Goal: Information Seeking & Learning: Learn about a topic

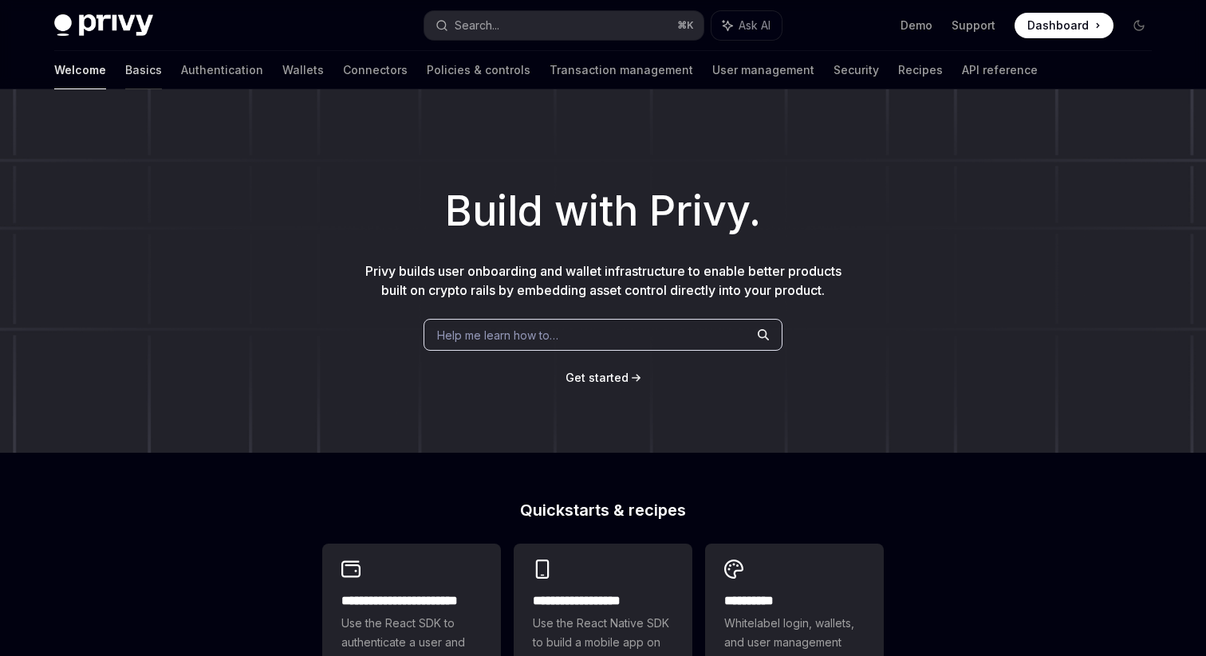
click at [125, 75] on link "Basics" at bounding box center [143, 70] width 37 height 38
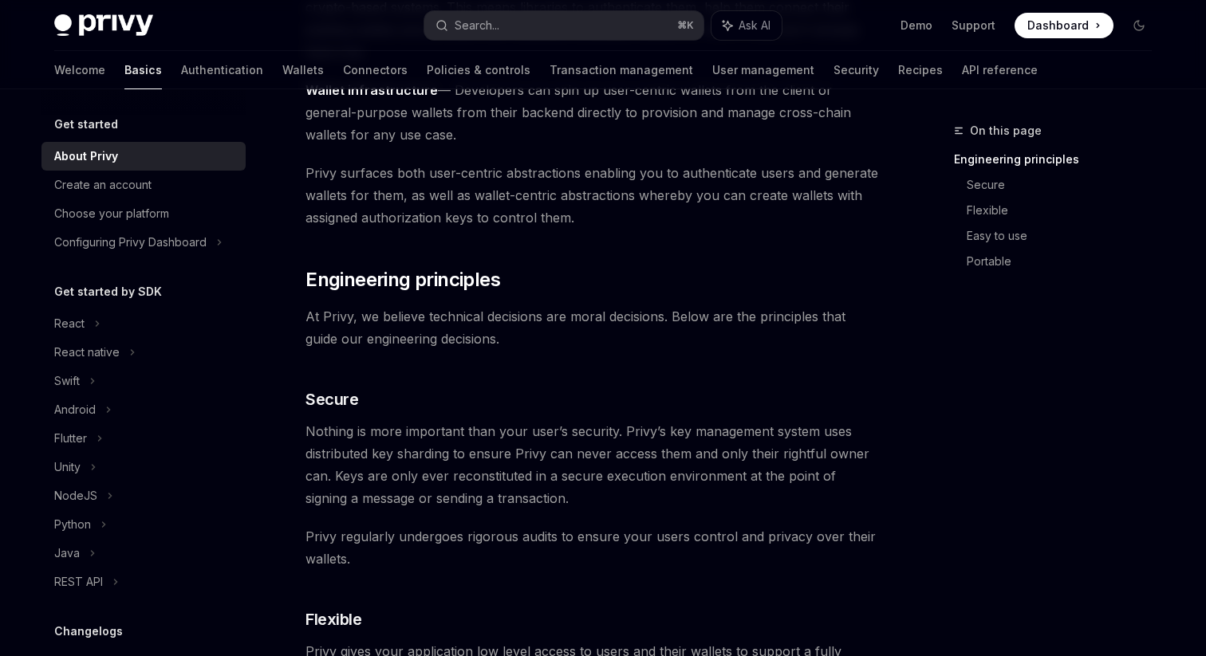
scroll to position [599, 0]
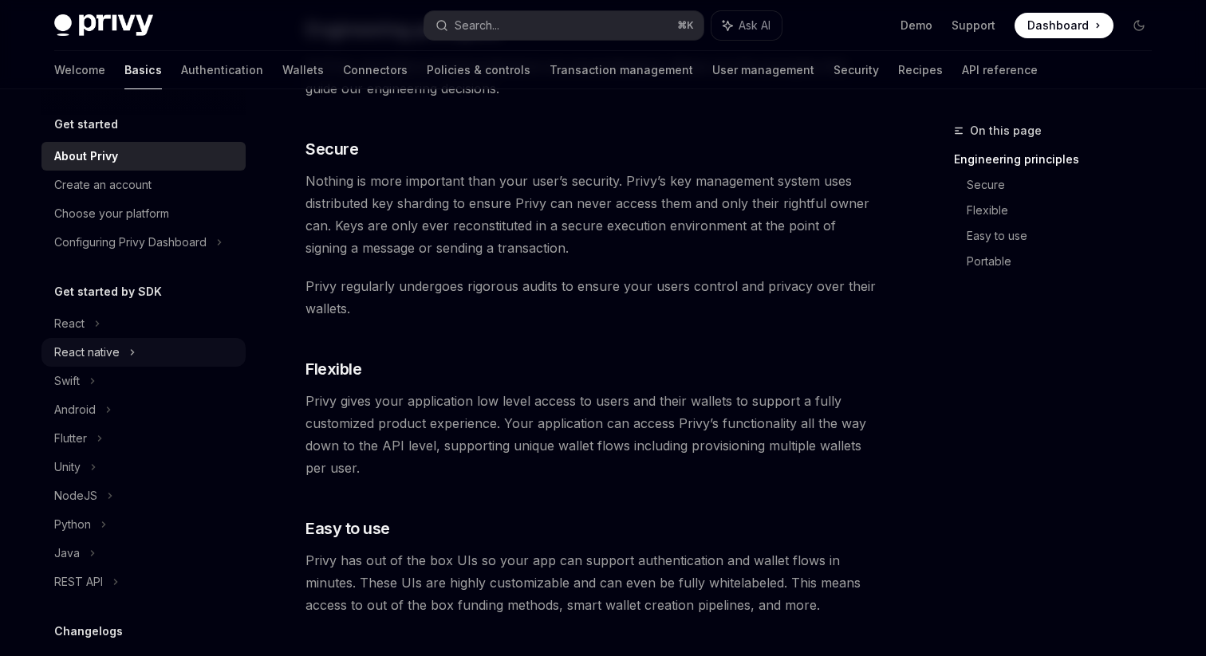
click at [156, 356] on div "React native" at bounding box center [143, 352] width 204 height 29
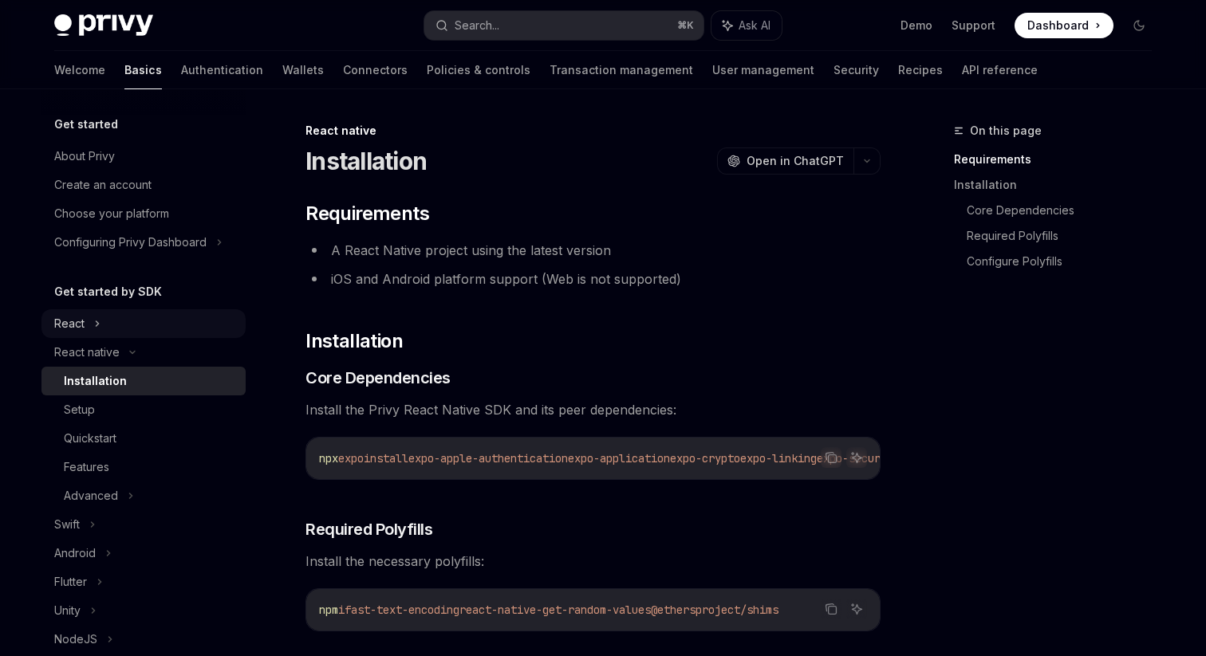
click at [136, 312] on div "React" at bounding box center [143, 323] width 204 height 29
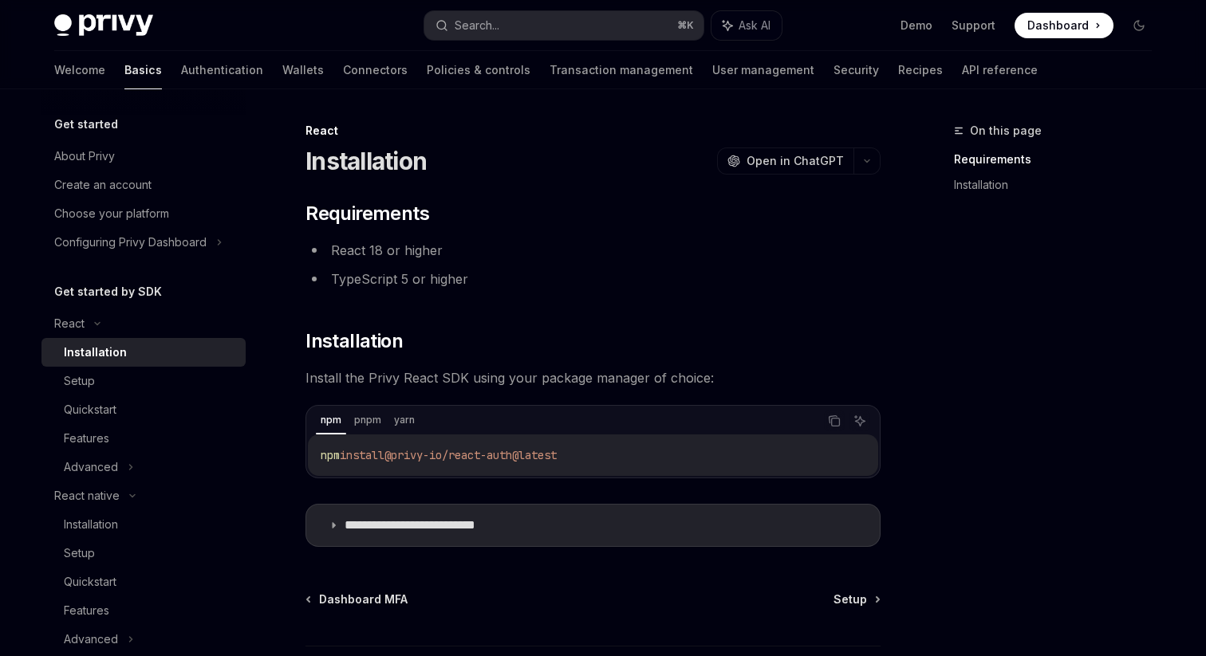
click at [126, 356] on div "Installation" at bounding box center [150, 352] width 172 height 19
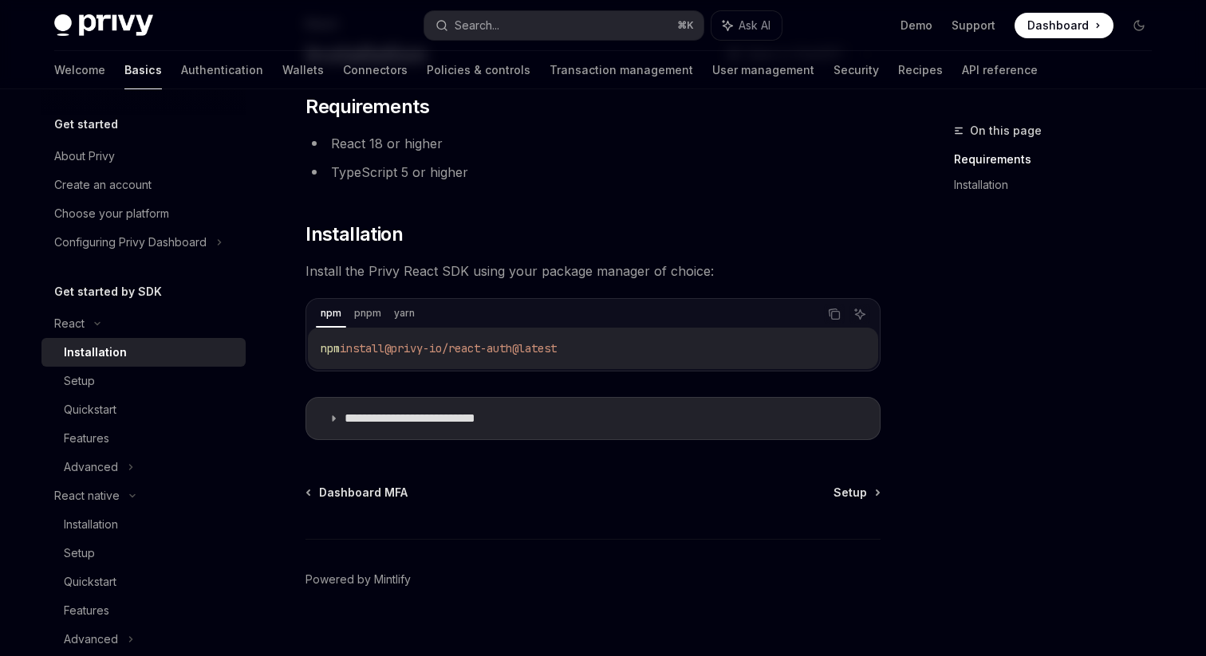
scroll to position [128, 0]
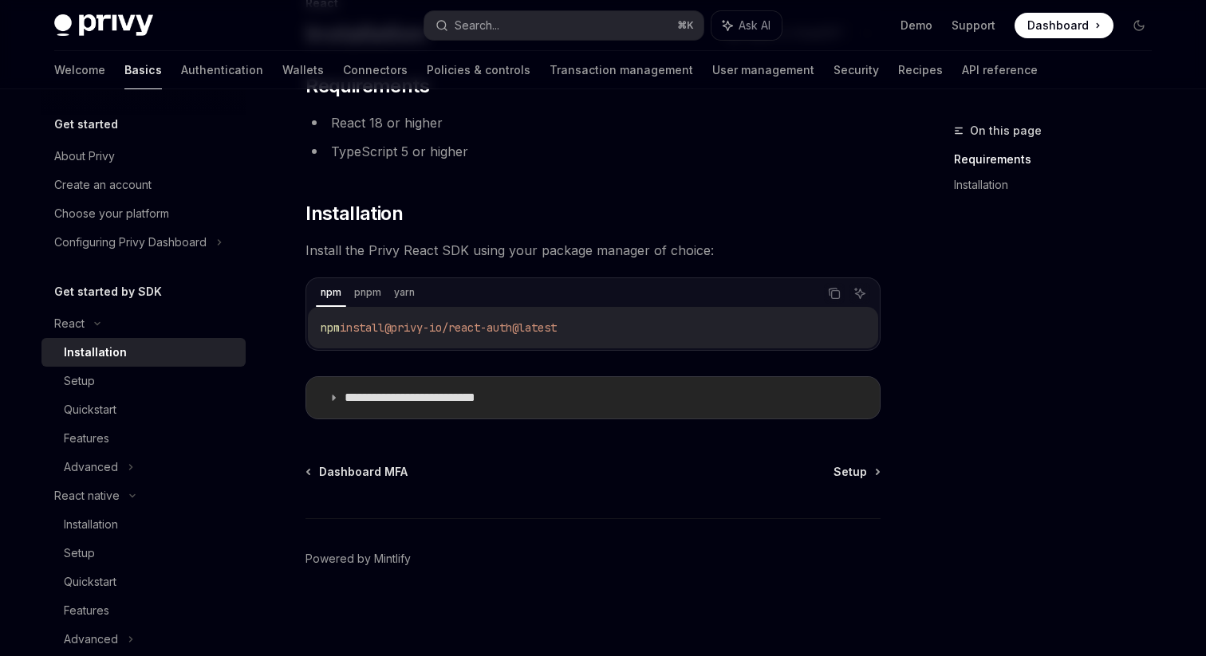
click at [373, 386] on summary "**********" at bounding box center [592, 397] width 573 height 41
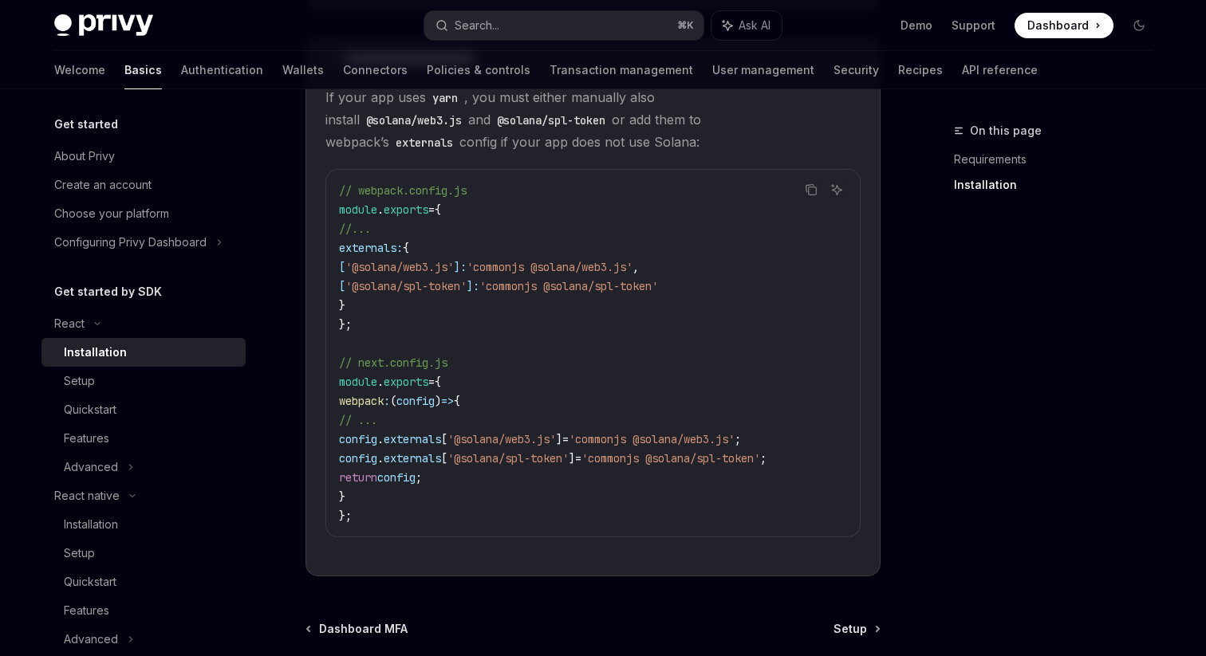
scroll to position [456, 0]
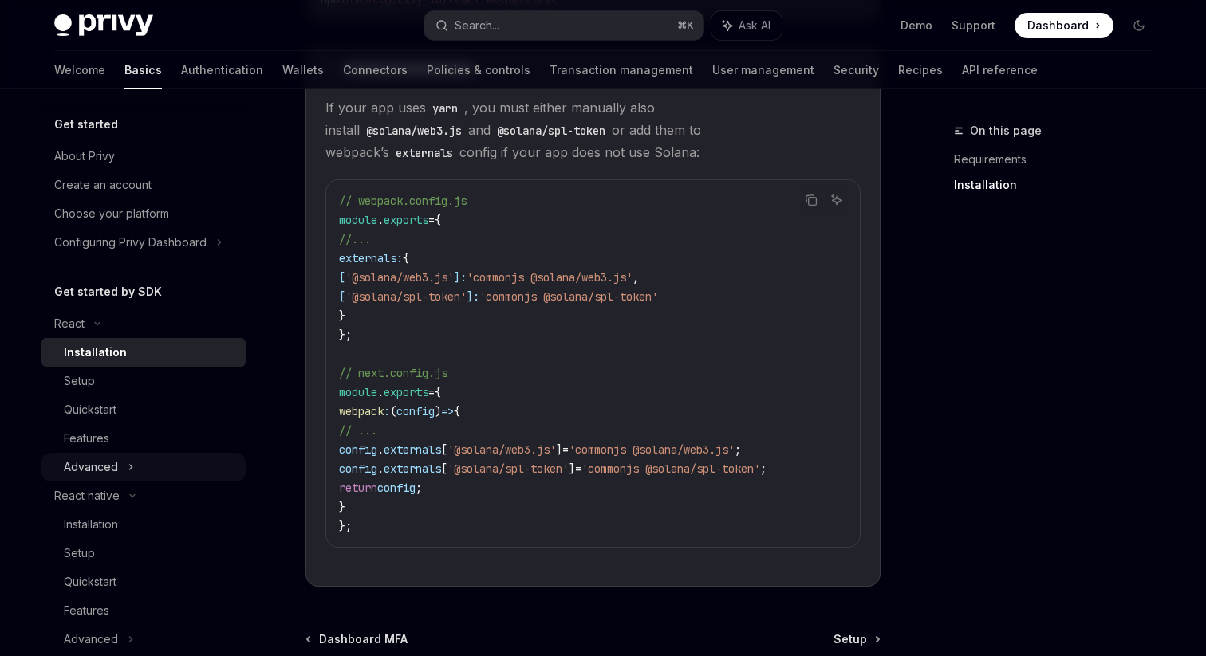
click at [124, 475] on div "Advanced" at bounding box center [143, 467] width 204 height 29
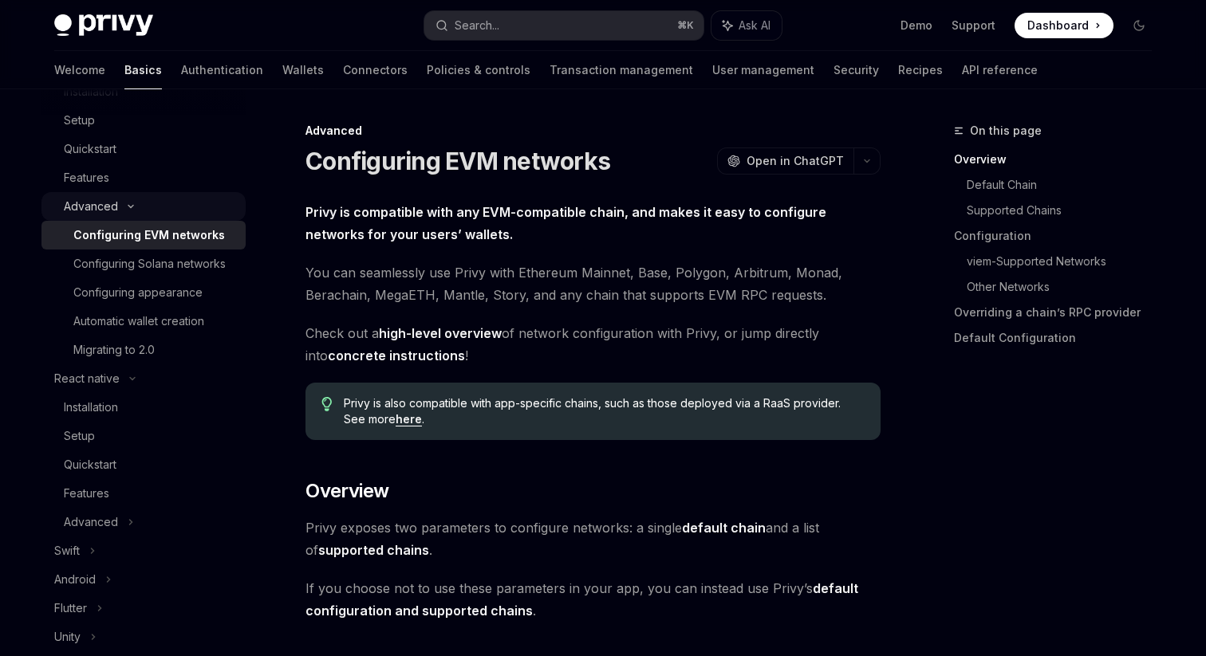
scroll to position [306, 0]
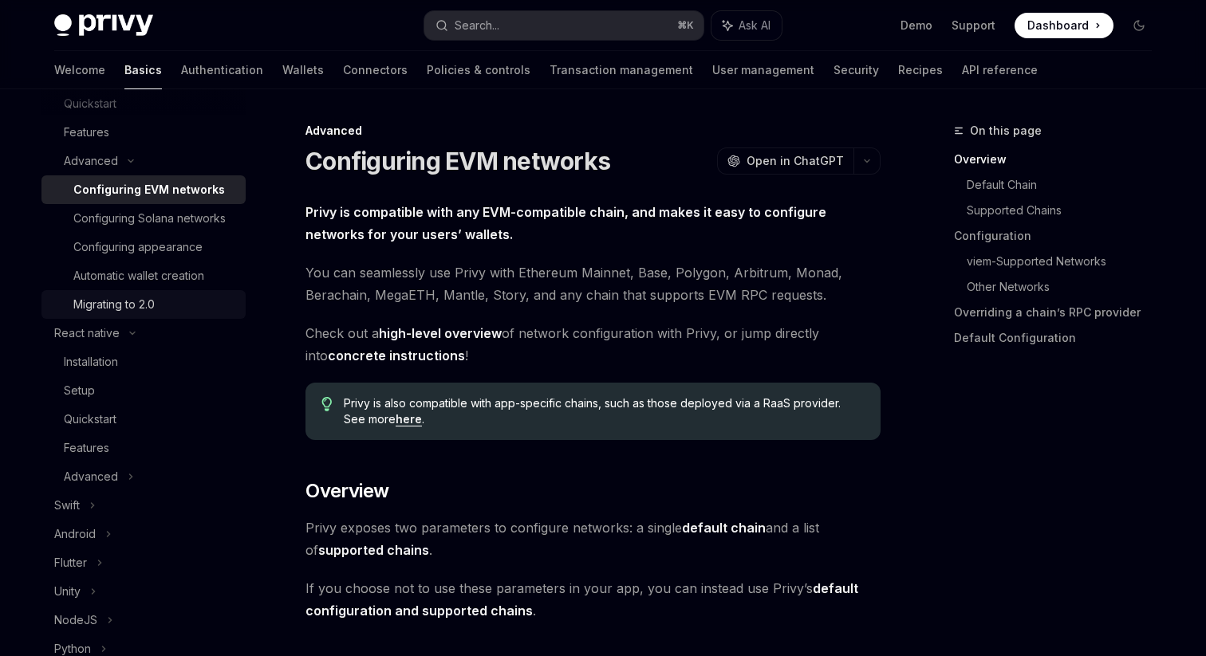
click at [139, 297] on div "Migrating to 2.0" at bounding box center [113, 304] width 81 height 19
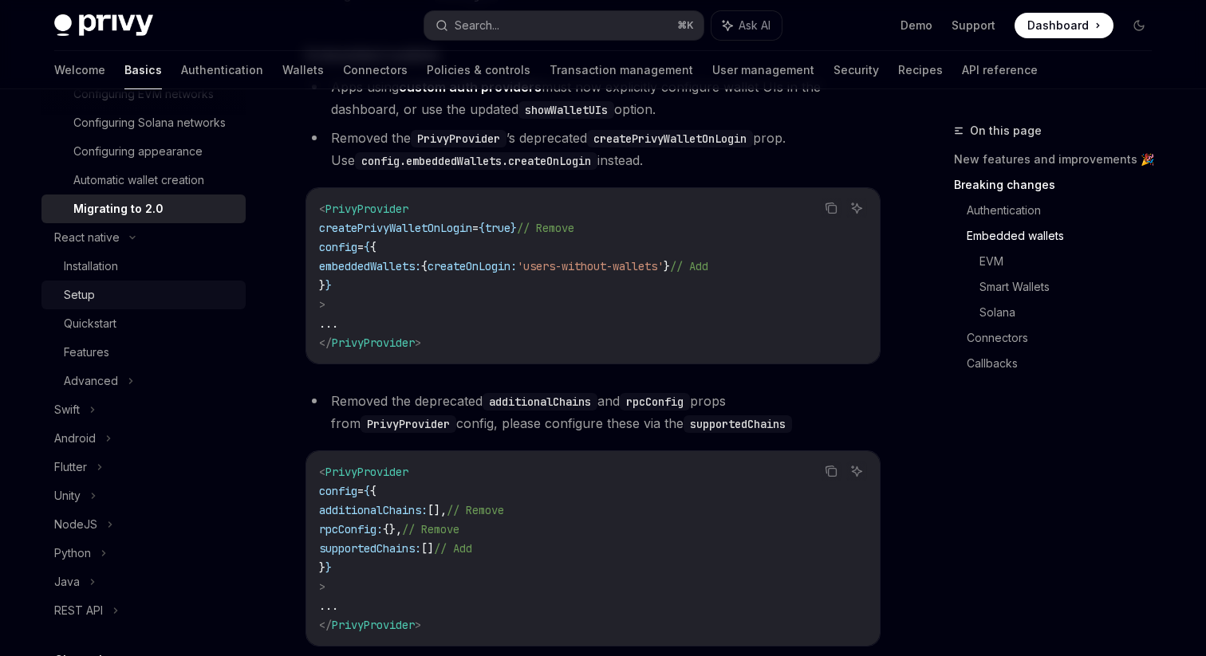
scroll to position [507, 0]
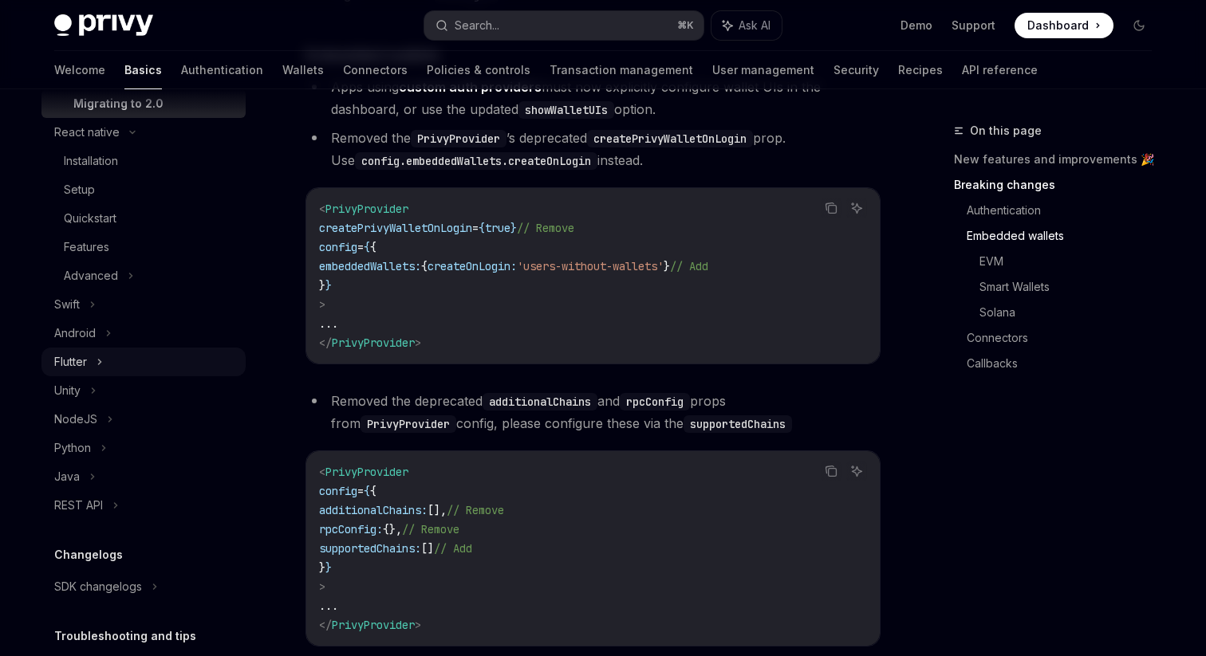
click at [108, 349] on div "Flutter" at bounding box center [143, 362] width 204 height 29
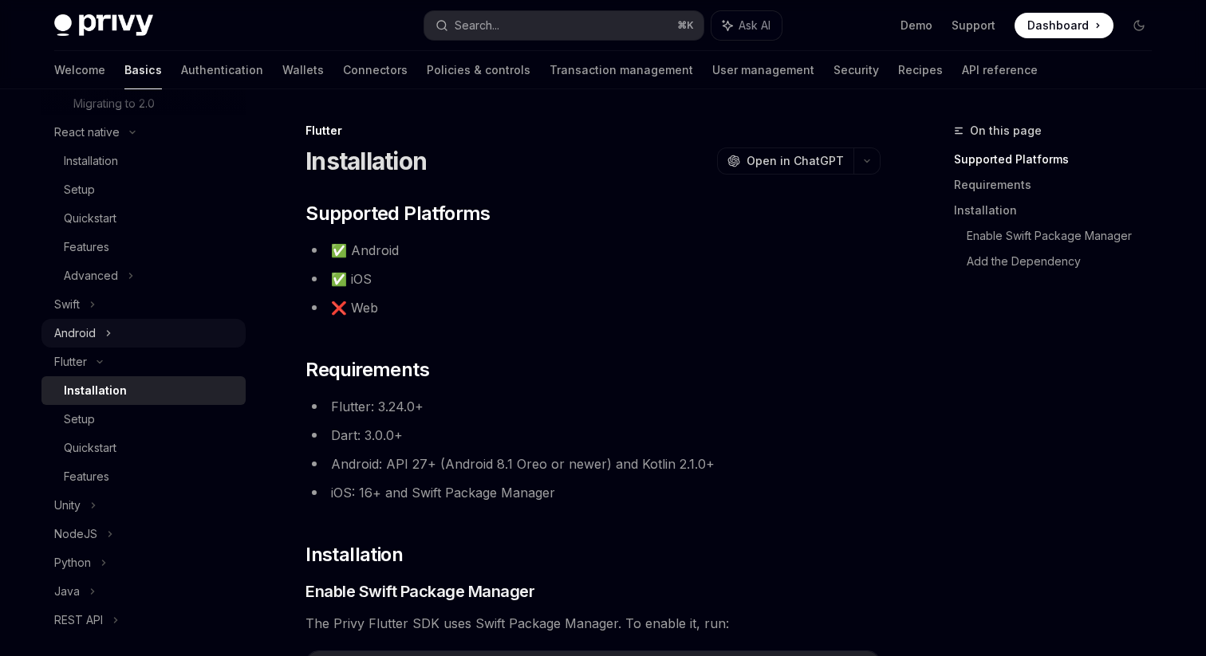
click at [108, 336] on icon at bounding box center [108, 333] width 6 height 19
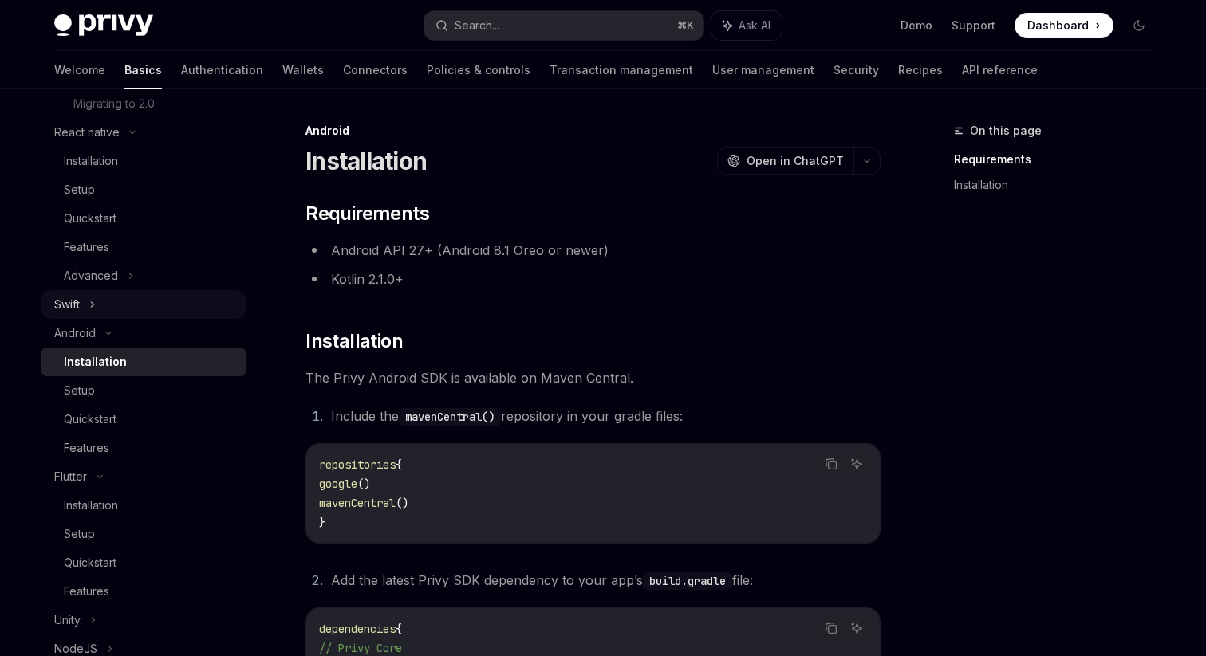
click at [108, 302] on div "Swift" at bounding box center [143, 304] width 204 height 29
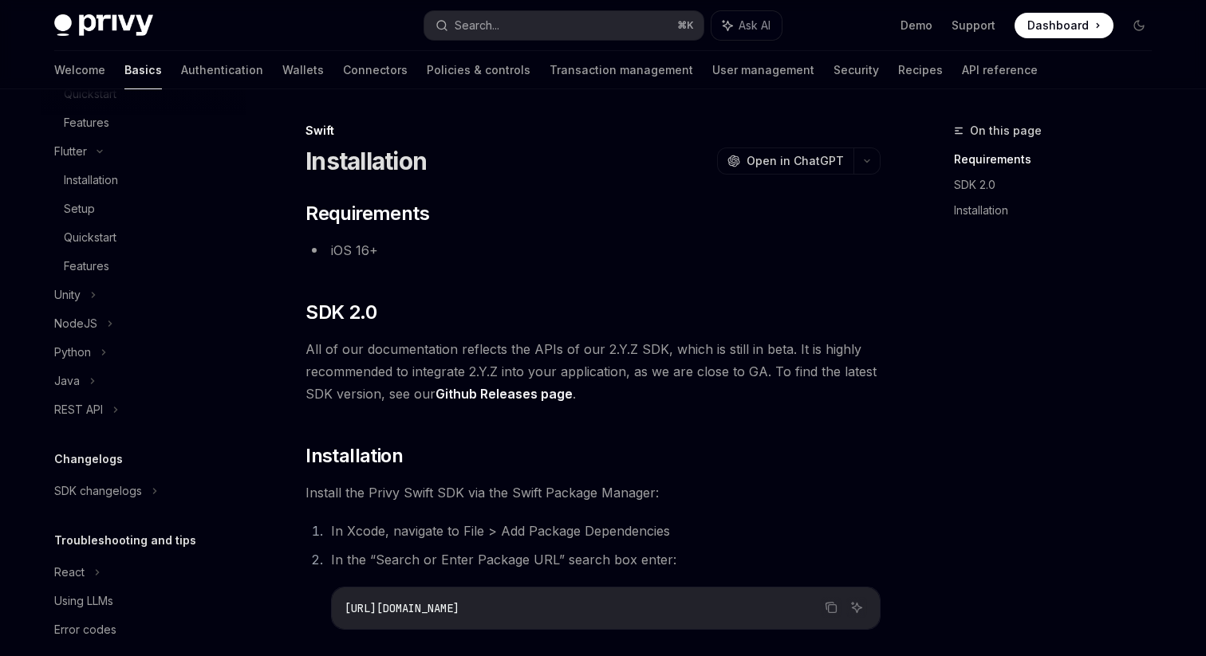
scroll to position [996, 0]
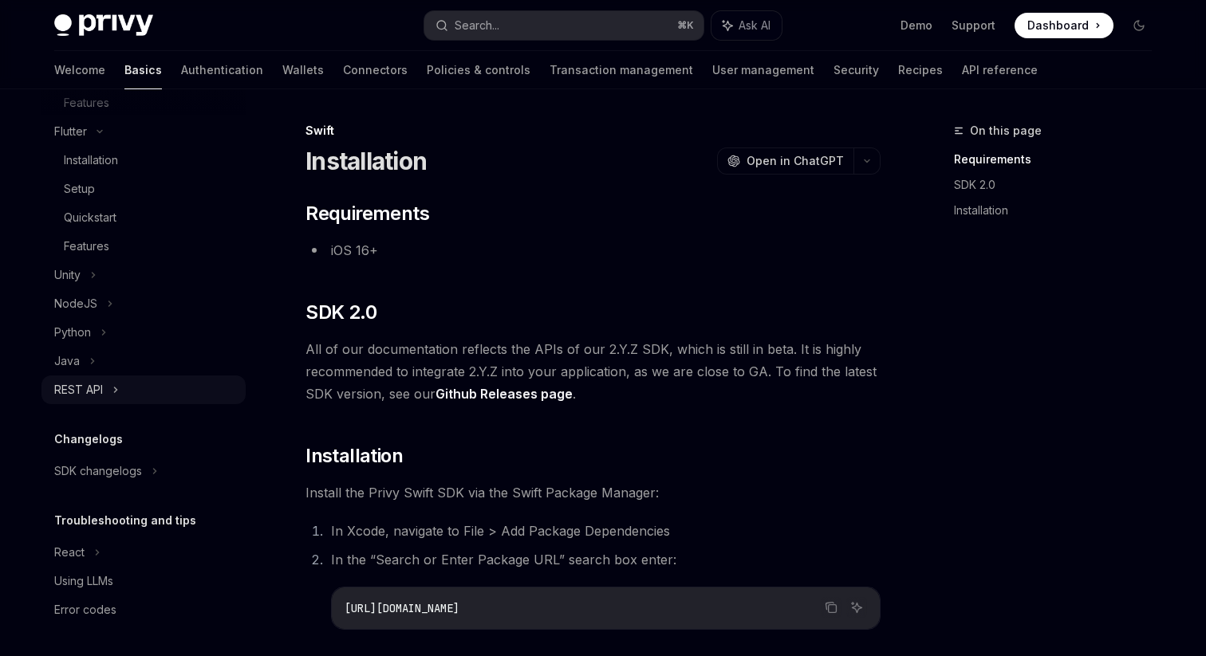
click at [138, 396] on div "REST API" at bounding box center [143, 390] width 204 height 29
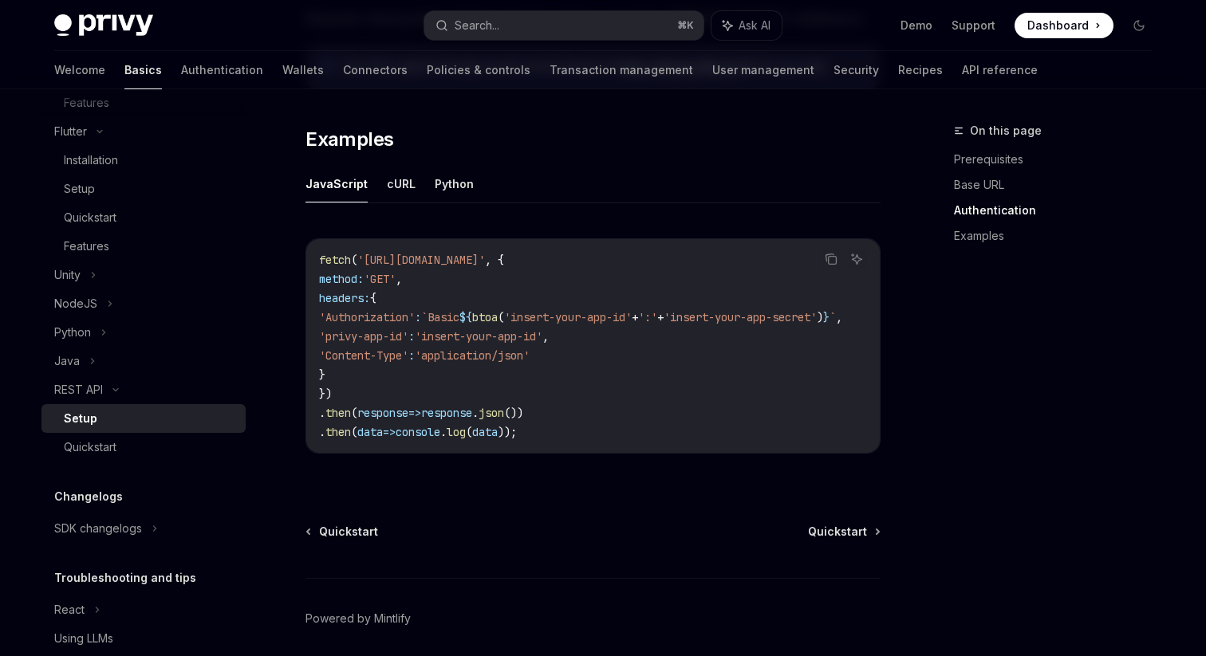
click at [498, 315] on span "btoa" at bounding box center [485, 317] width 26 height 14
click at [392, 184] on button "cURL" at bounding box center [401, 183] width 29 height 37
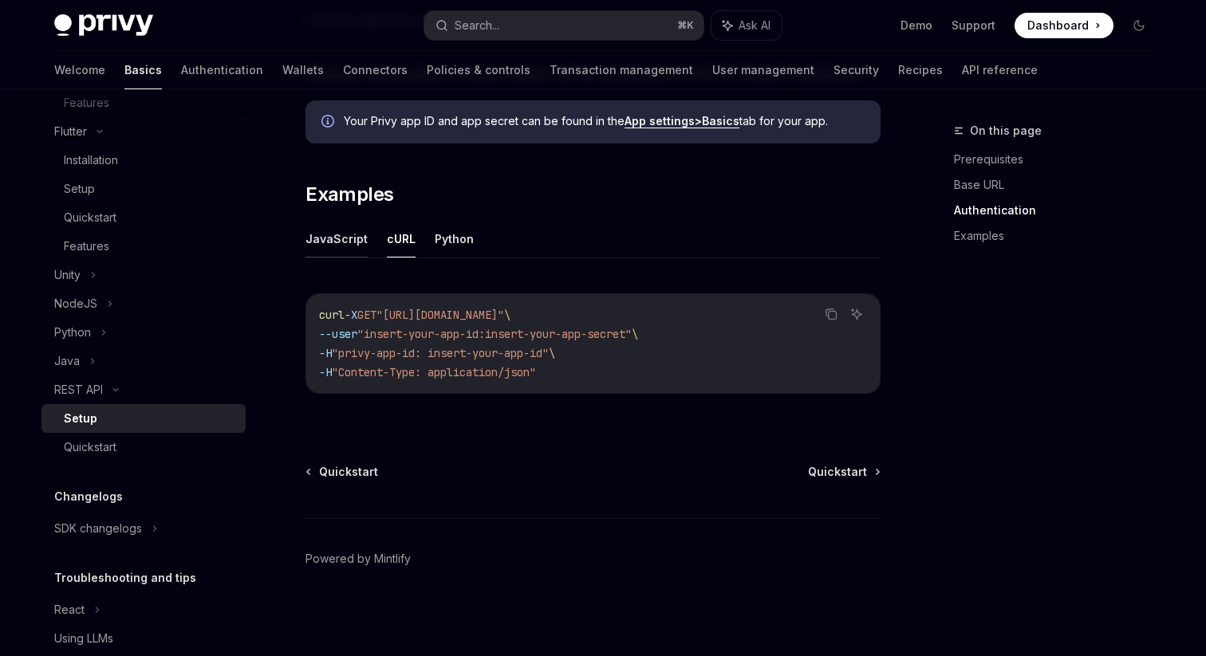
click at [327, 247] on button "JavaScript" at bounding box center [336, 238] width 62 height 37
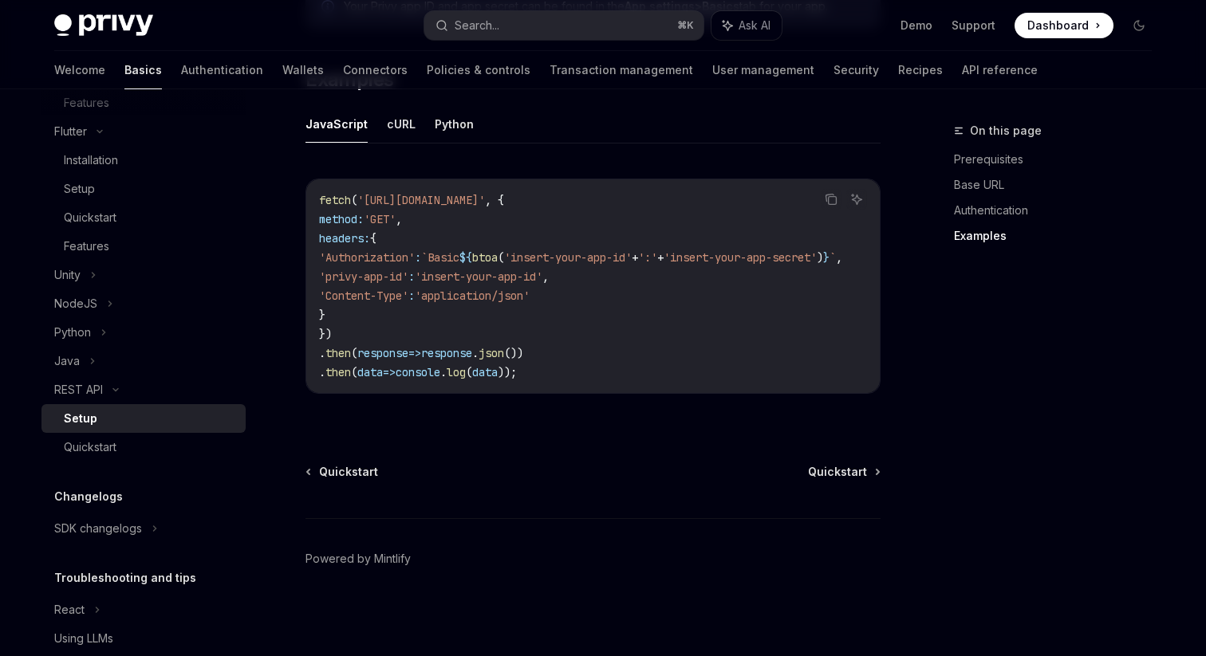
scroll to position [1054, 0]
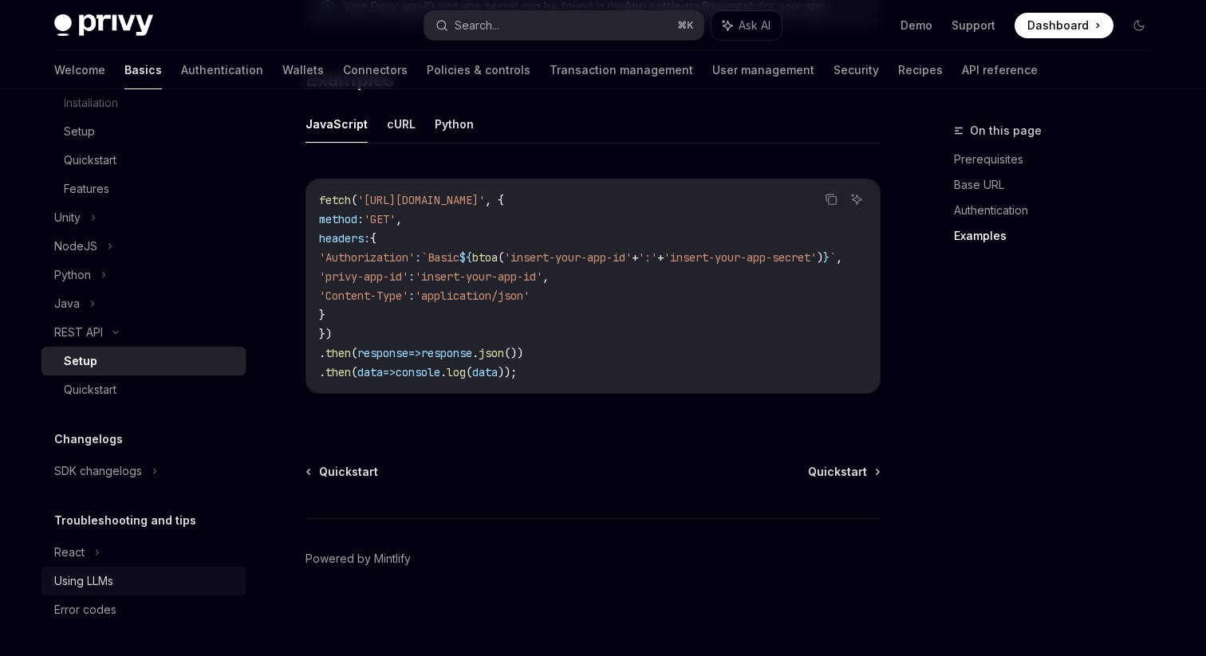
click at [123, 580] on div "Using LLMs" at bounding box center [145, 581] width 182 height 19
type textarea "*"
